Goal: Information Seeking & Learning: Check status

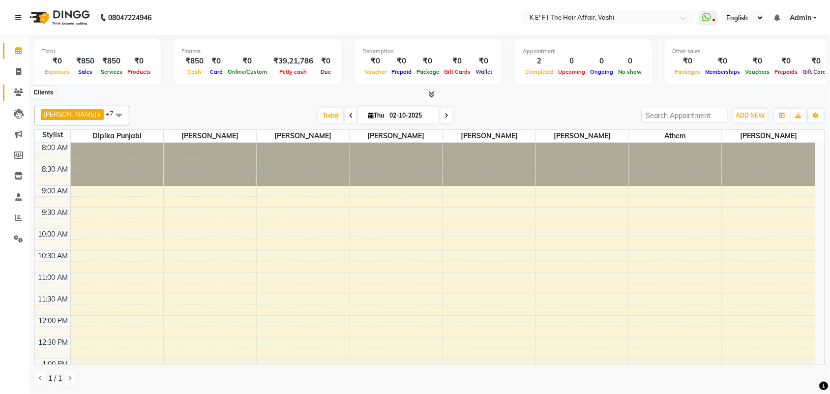
click at [17, 93] on icon at bounding box center [18, 92] width 9 height 7
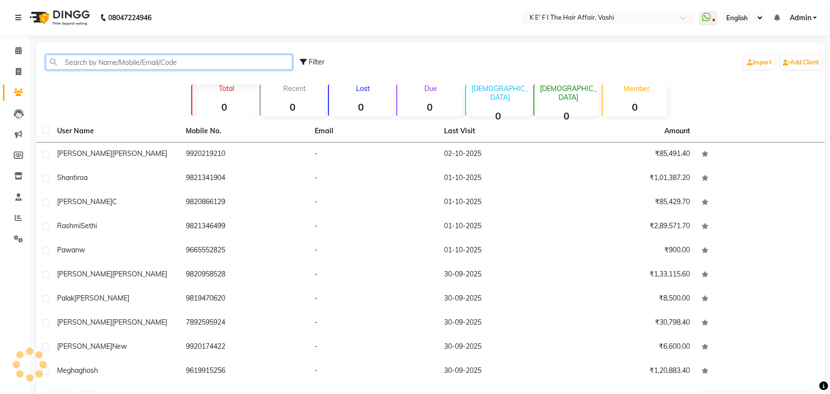
click at [115, 60] on input "text" at bounding box center [169, 62] width 247 height 15
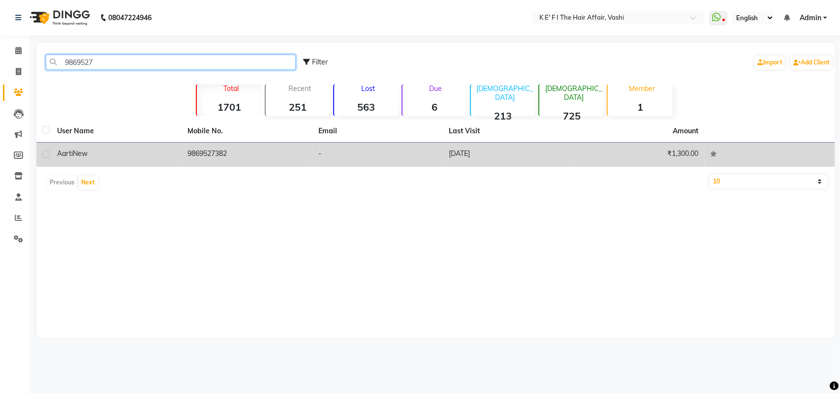
type input "9869527"
click at [141, 155] on div "Aarti New" at bounding box center [116, 154] width 119 height 10
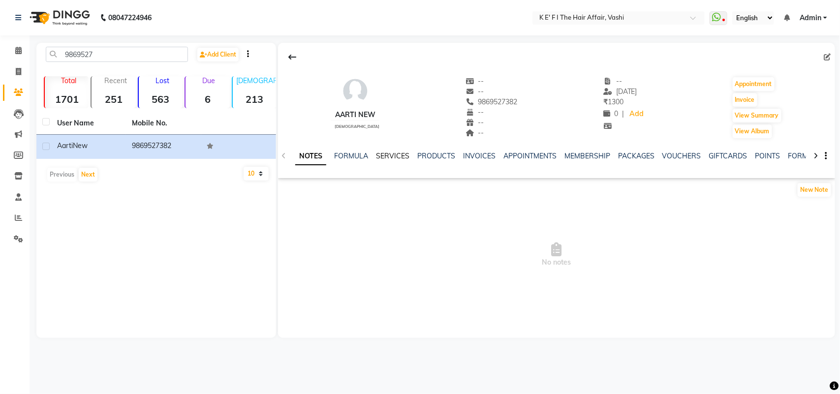
click at [376, 152] on link "SERVICES" at bounding box center [392, 156] width 33 height 9
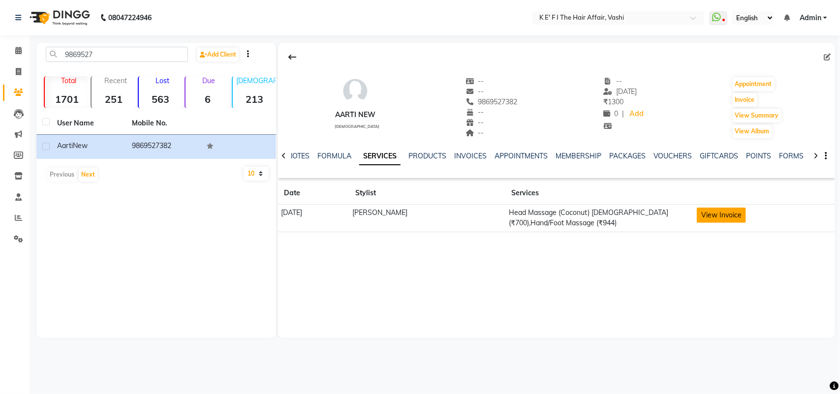
click at [734, 221] on button "View Invoice" at bounding box center [721, 215] width 49 height 15
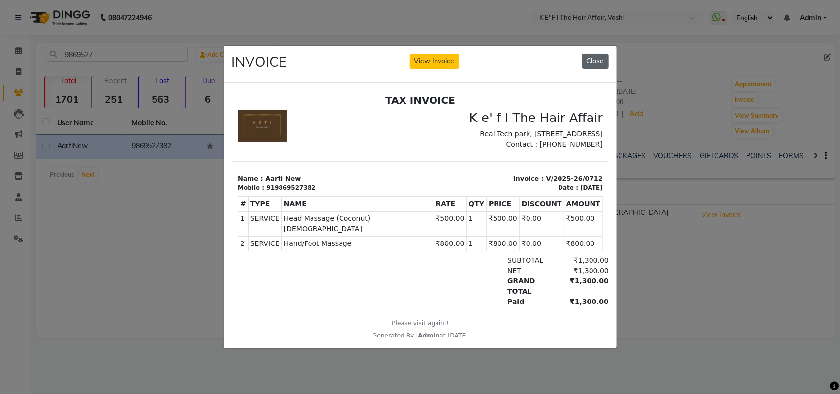
click at [603, 55] on button "Close" at bounding box center [595, 61] width 27 height 15
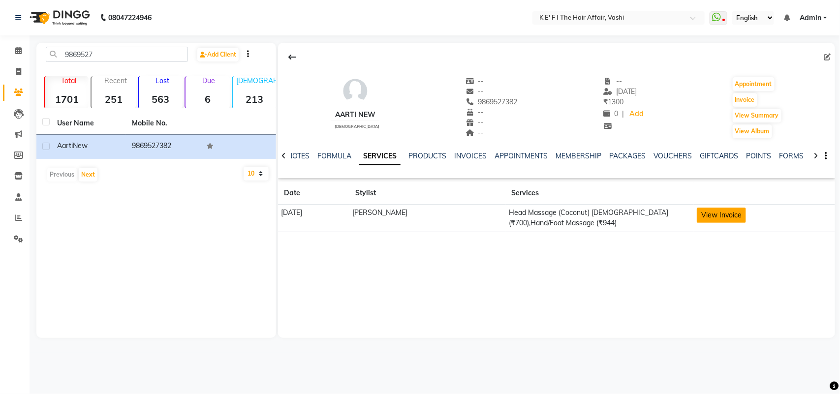
click at [731, 210] on button "View Invoice" at bounding box center [721, 215] width 49 height 15
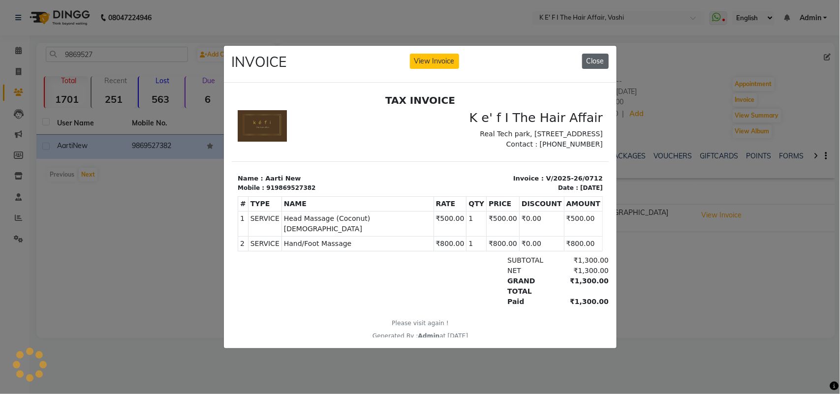
click at [598, 59] on button "Close" at bounding box center [595, 61] width 27 height 15
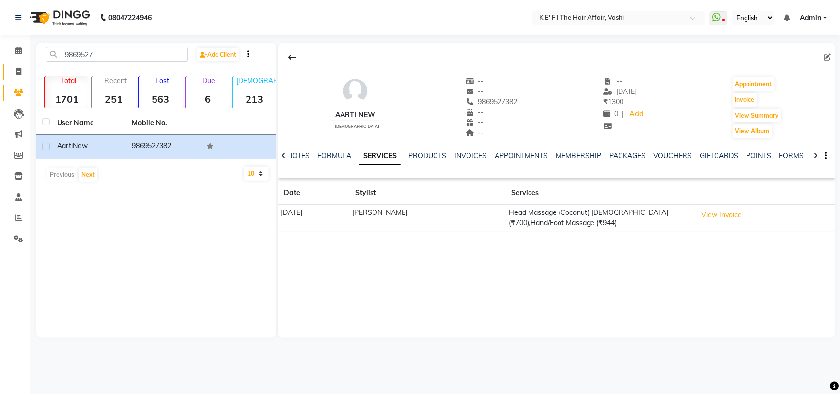
click at [17, 69] on icon at bounding box center [18, 71] width 5 height 7
select select "service"
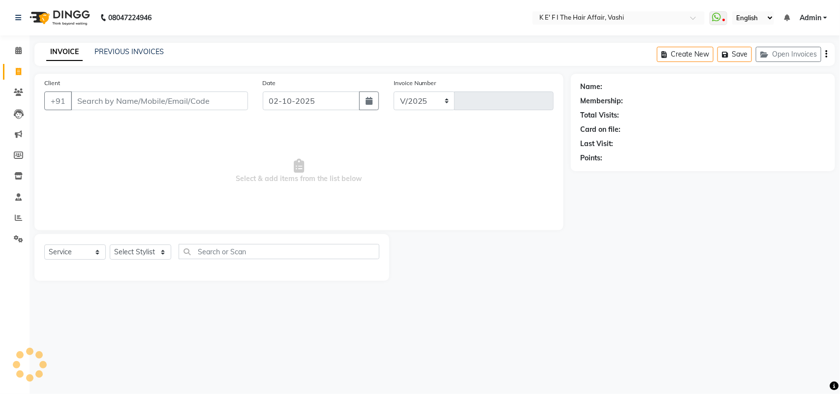
select select "6025"
type input "1409"
select select "43807"
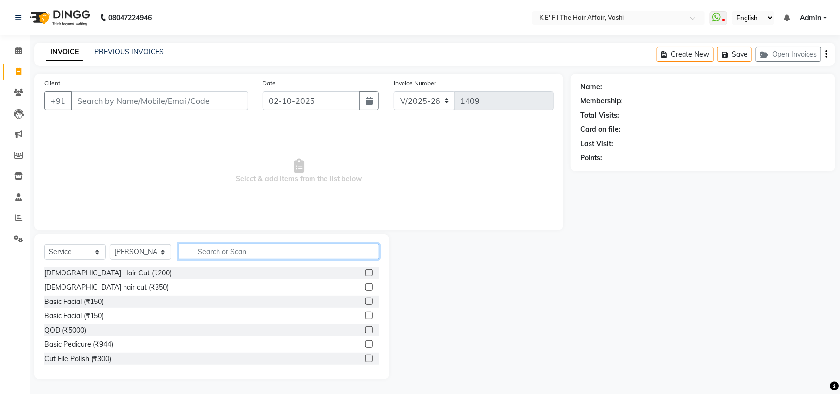
click at [232, 257] on input "text" at bounding box center [279, 251] width 201 height 15
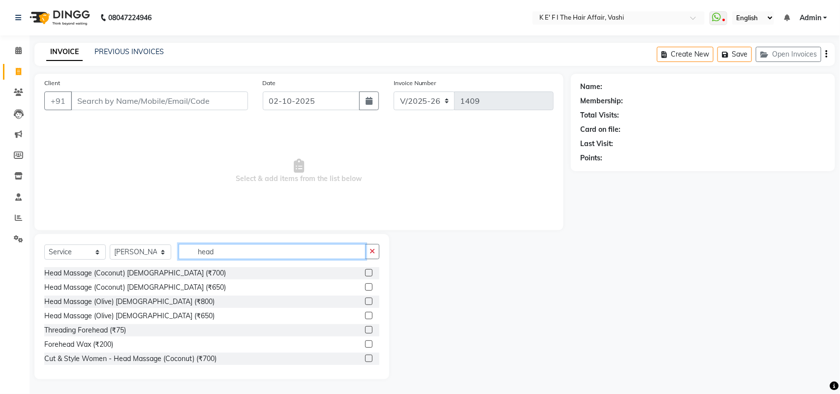
type input "head"
click at [365, 271] on label at bounding box center [368, 272] width 7 height 7
click at [365, 271] on input "checkbox" at bounding box center [368, 273] width 6 height 6
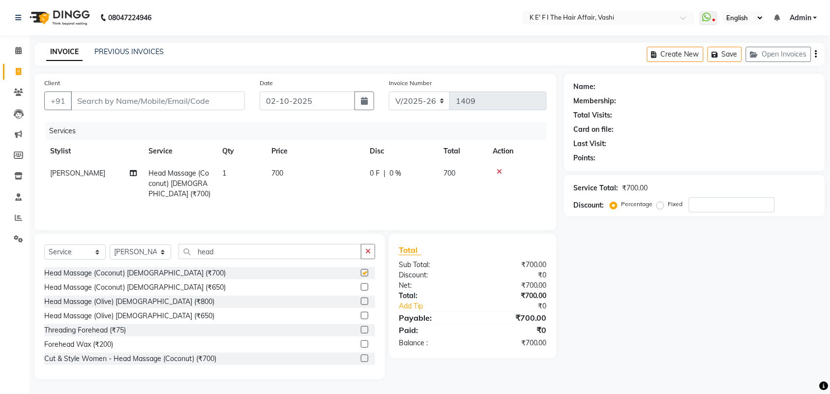
checkbox input "false"
click at [497, 168] on icon at bounding box center [499, 171] width 5 height 7
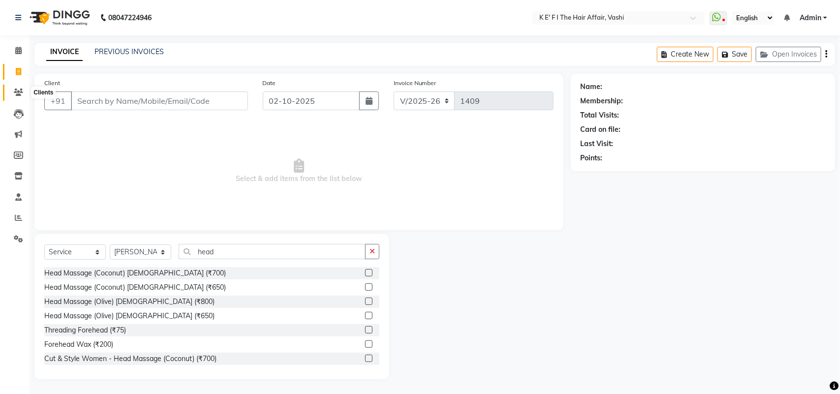
click at [18, 88] on span at bounding box center [18, 92] width 17 height 11
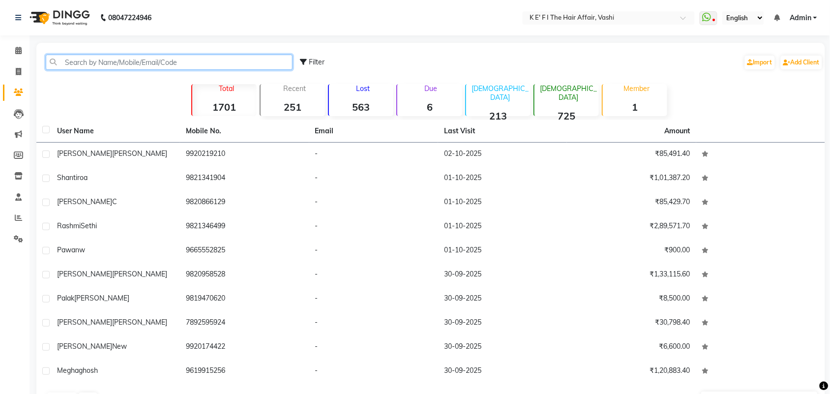
click at [185, 55] on input "text" at bounding box center [169, 62] width 247 height 15
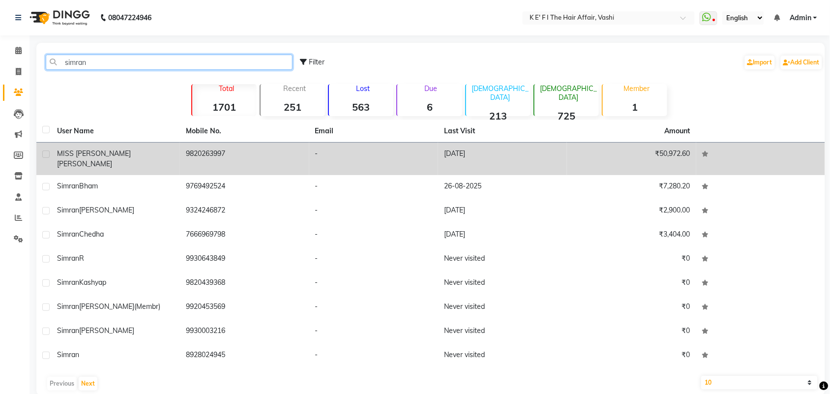
type input "simran"
click at [162, 155] on div "MISS [PERSON_NAME]" at bounding box center [115, 159] width 117 height 21
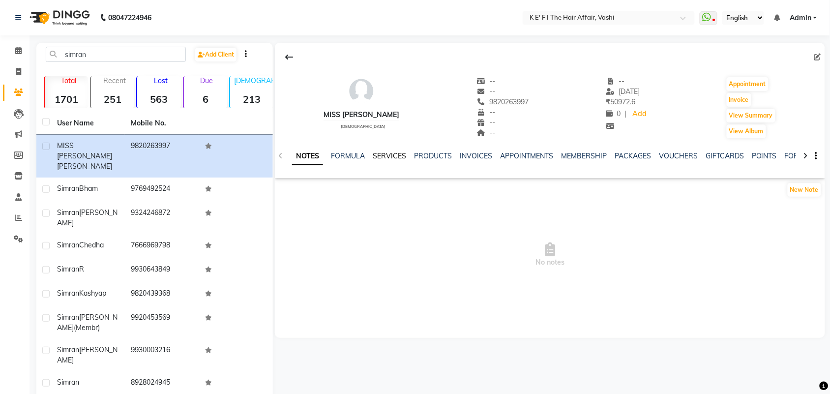
click at [381, 158] on link "SERVICES" at bounding box center [389, 156] width 33 height 9
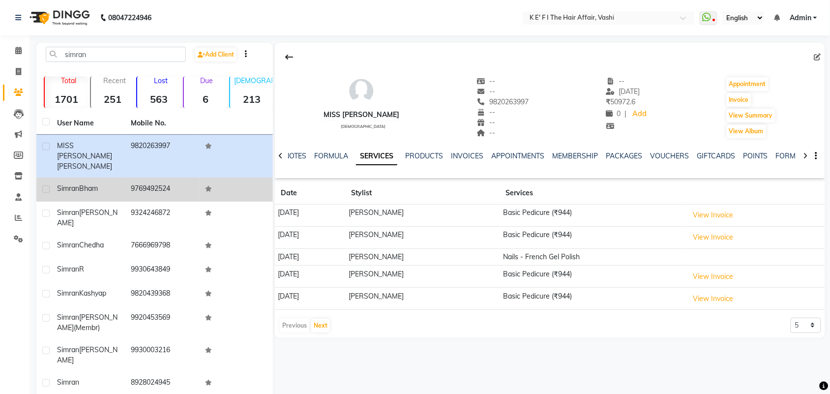
click at [111, 184] on div "[PERSON_NAME]" at bounding box center [88, 189] width 62 height 10
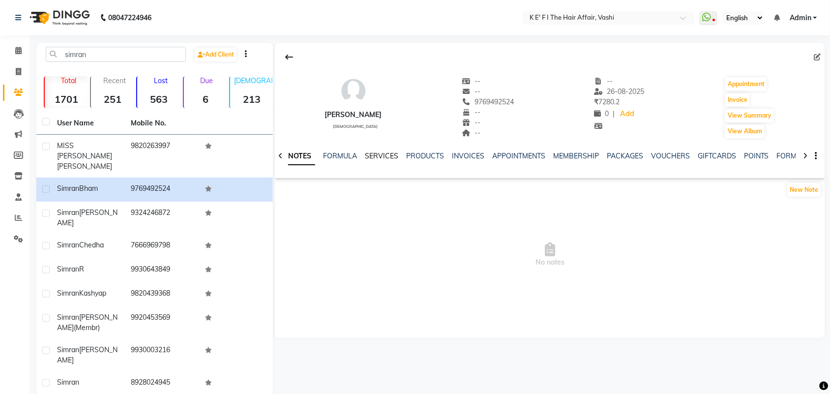
click at [373, 153] on link "SERVICES" at bounding box center [381, 156] width 33 height 9
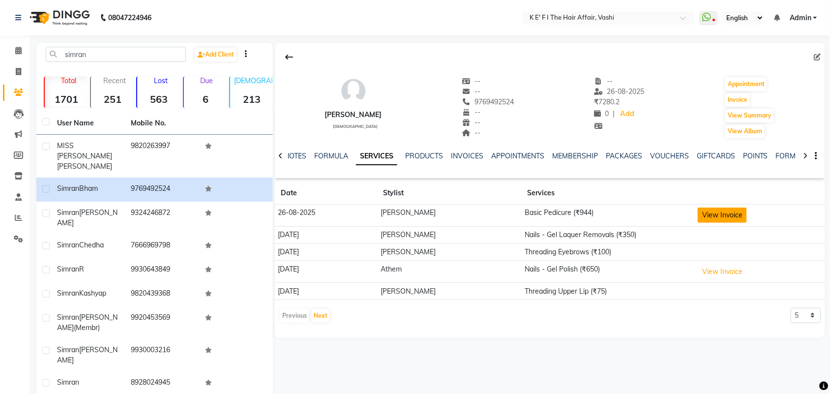
click at [719, 214] on button "View Invoice" at bounding box center [722, 215] width 49 height 15
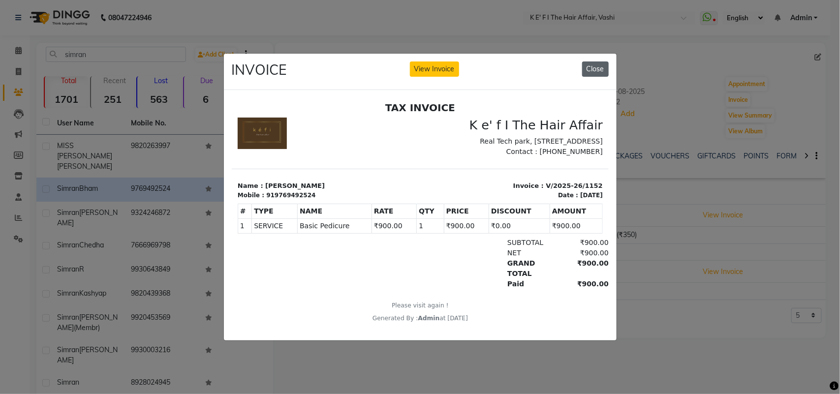
click at [601, 62] on button "Close" at bounding box center [595, 68] width 27 height 15
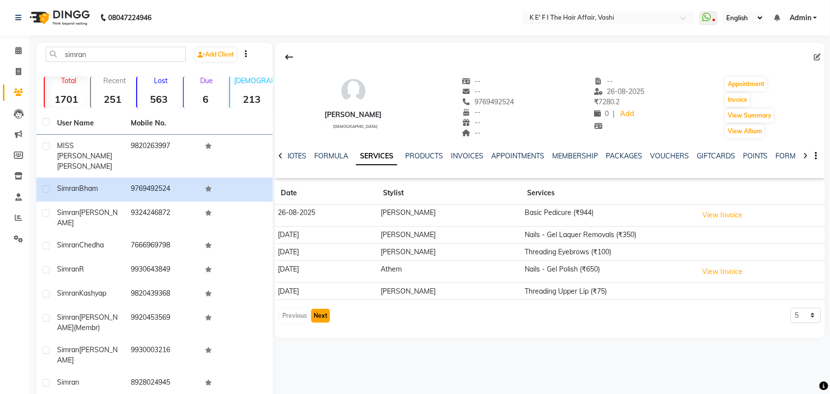
click at [322, 312] on button "Next" at bounding box center [320, 316] width 19 height 14
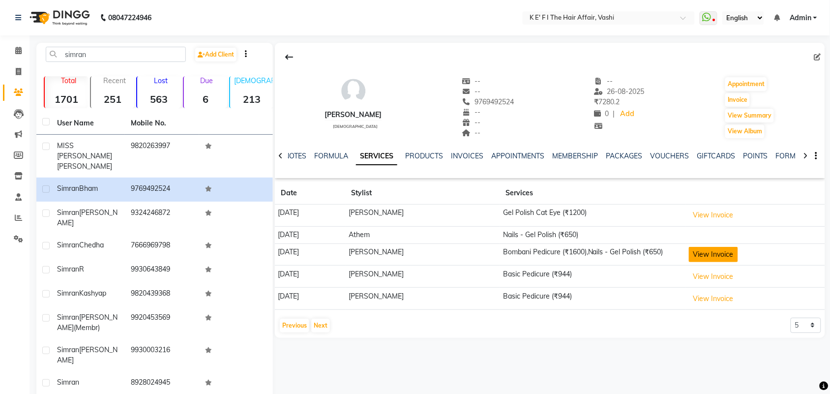
click at [722, 257] on button "View Invoice" at bounding box center [713, 254] width 49 height 15
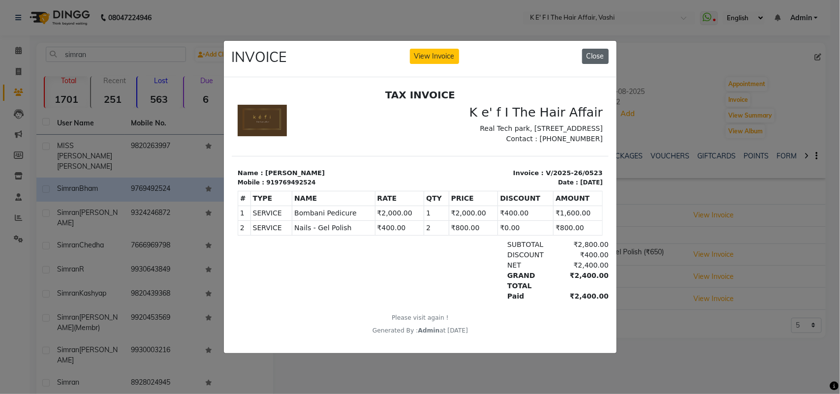
click at [583, 53] on button "Close" at bounding box center [595, 56] width 27 height 15
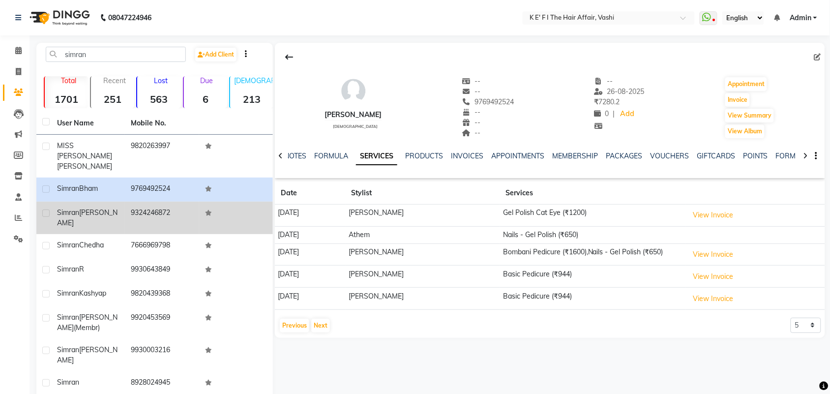
click at [108, 208] on div "[PERSON_NAME]" at bounding box center [88, 218] width 62 height 21
